Goal: Obtain resource: Download file/media

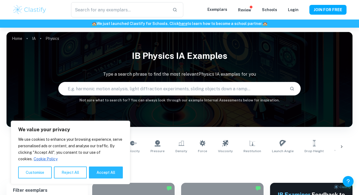
scroll to position [107, 0]
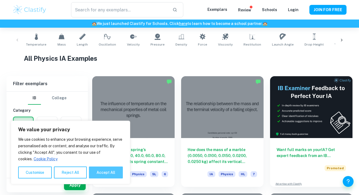
click at [105, 172] on button "Accept All" at bounding box center [106, 173] width 34 height 12
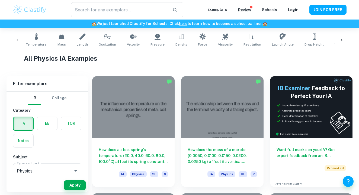
checkbox input "true"
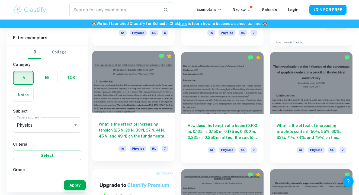
scroll to position [249, 0]
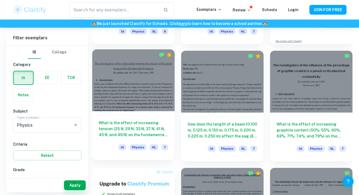
click at [127, 125] on h6 "What is the effect of increasing tension (25 N, 29 N, 33 N, 37 N, 41 N, 45 N, a…" at bounding box center [133, 129] width 69 height 18
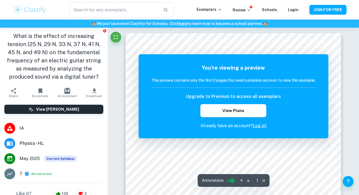
click at [262, 125] on link "Log in!" at bounding box center [260, 125] width 14 height 5
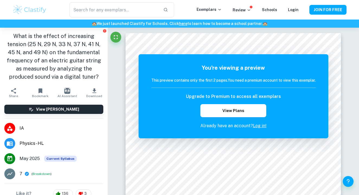
click at [90, 88] on button "Download" at bounding box center [94, 92] width 27 height 15
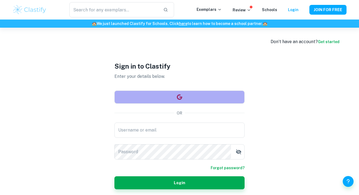
click at [136, 98] on button "button" at bounding box center [179, 97] width 130 height 13
